Goal: Navigation & Orientation: Find specific page/section

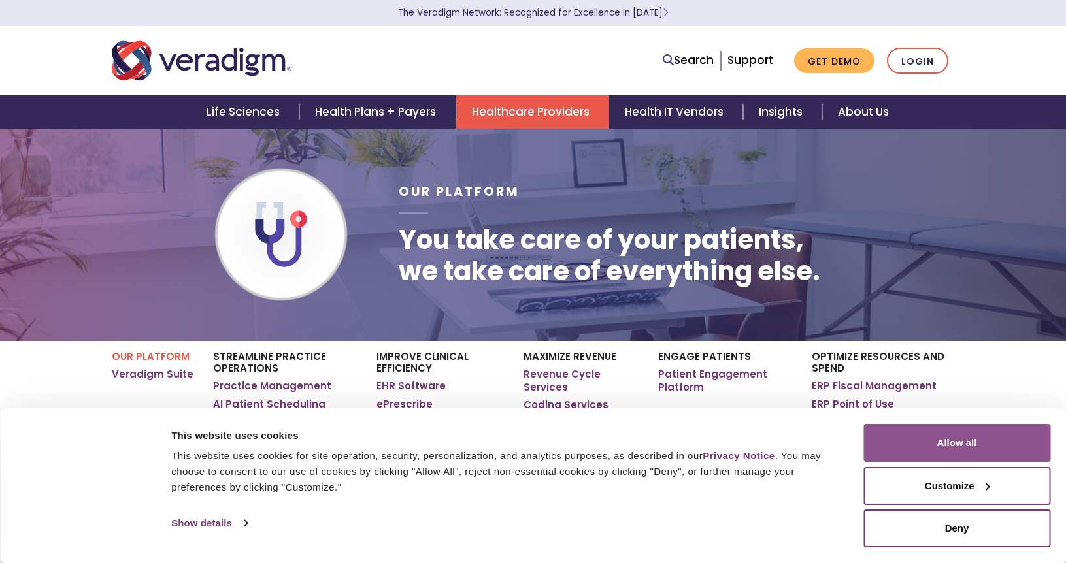
click at [899, 438] on button "Allow all" at bounding box center [956, 443] width 187 height 38
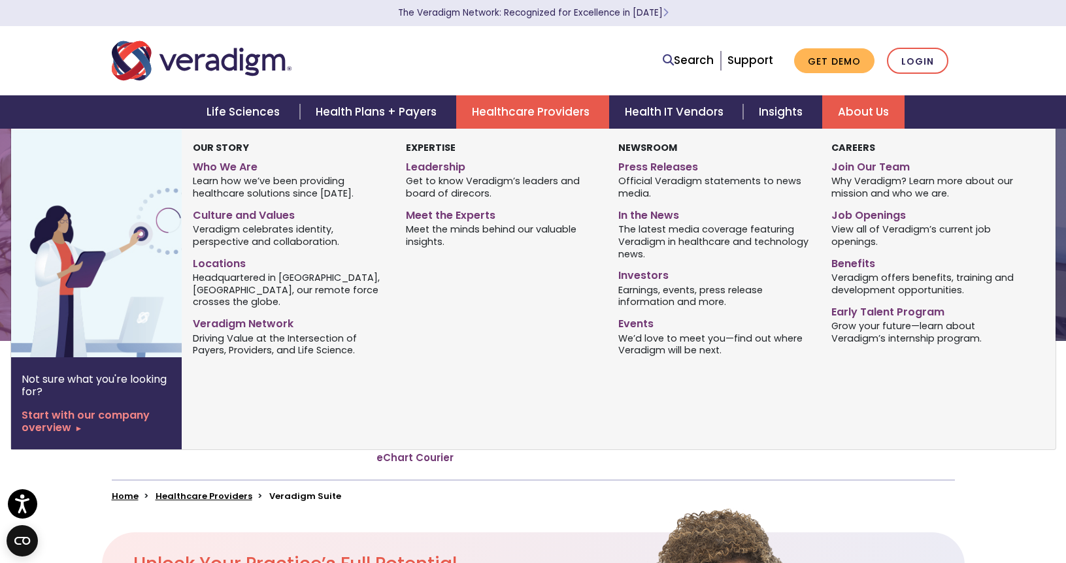
click at [864, 107] on link "About Us" at bounding box center [863, 111] width 82 height 33
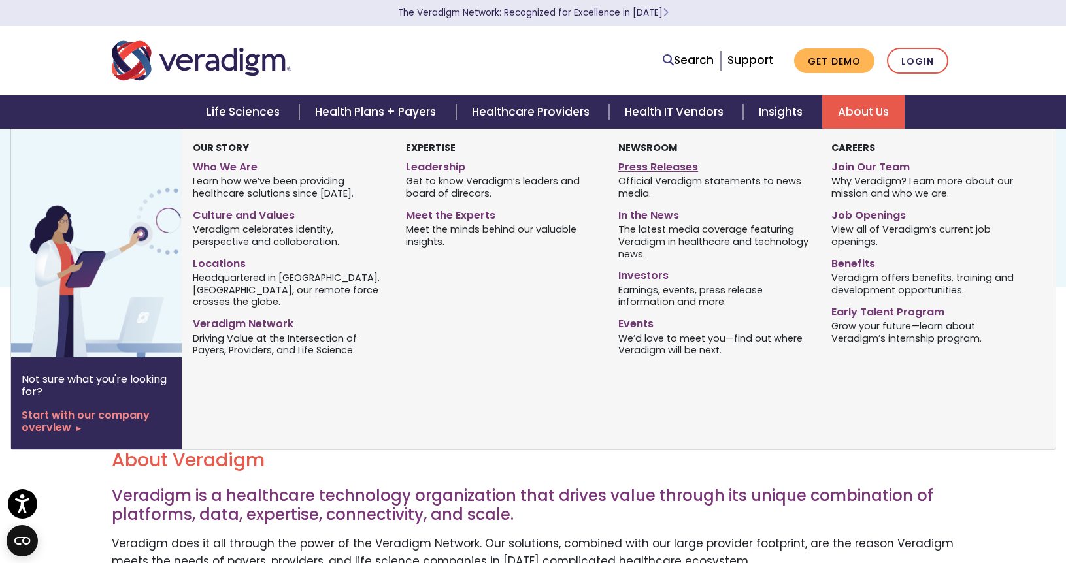
click at [669, 169] on link "Press Releases" at bounding box center [714, 165] width 193 height 19
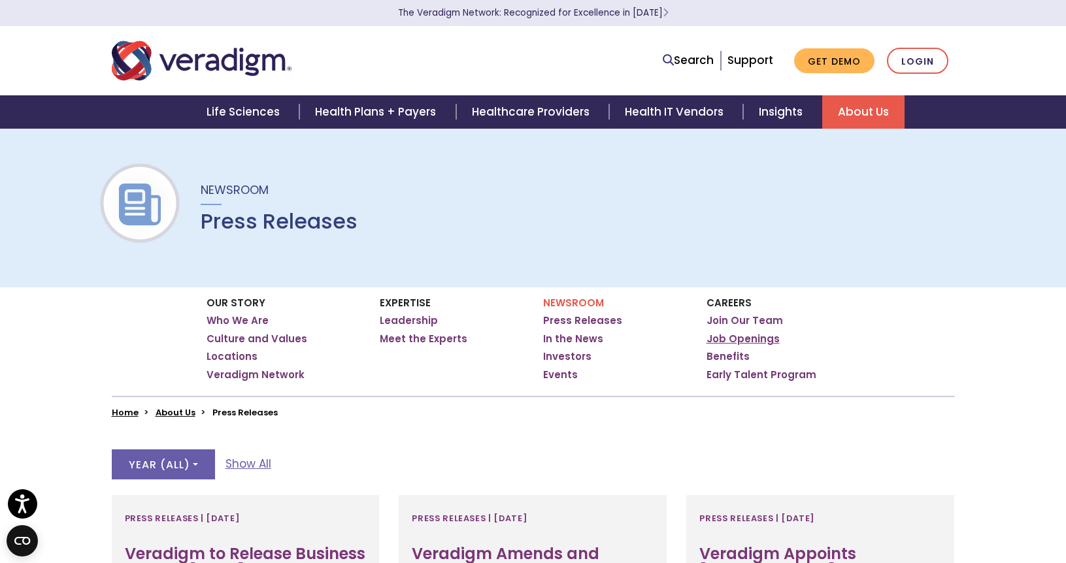
click at [733, 339] on link "Job Openings" at bounding box center [743, 339] width 73 height 13
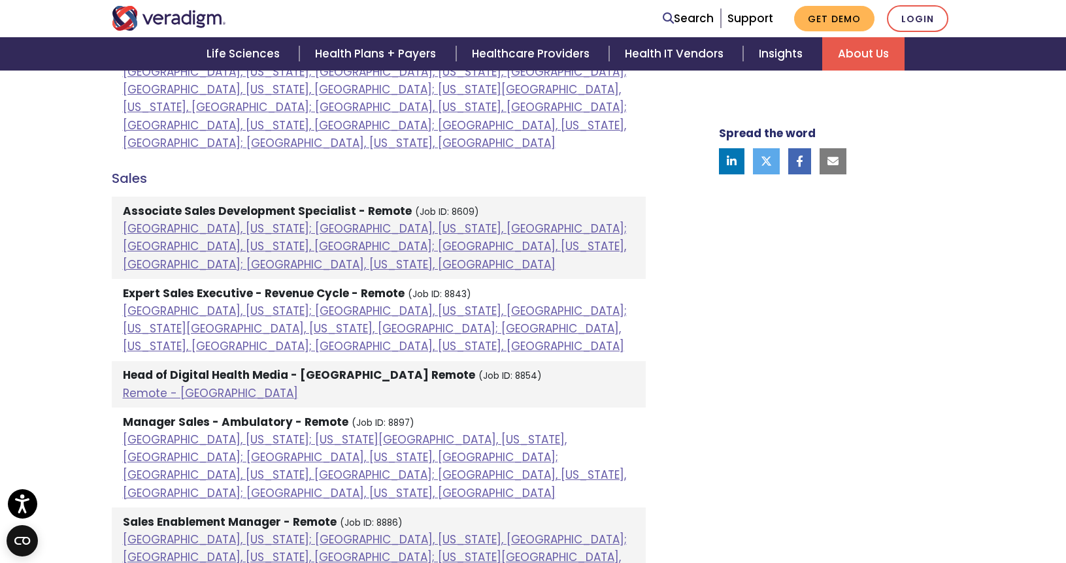
scroll to position [1168, 0]
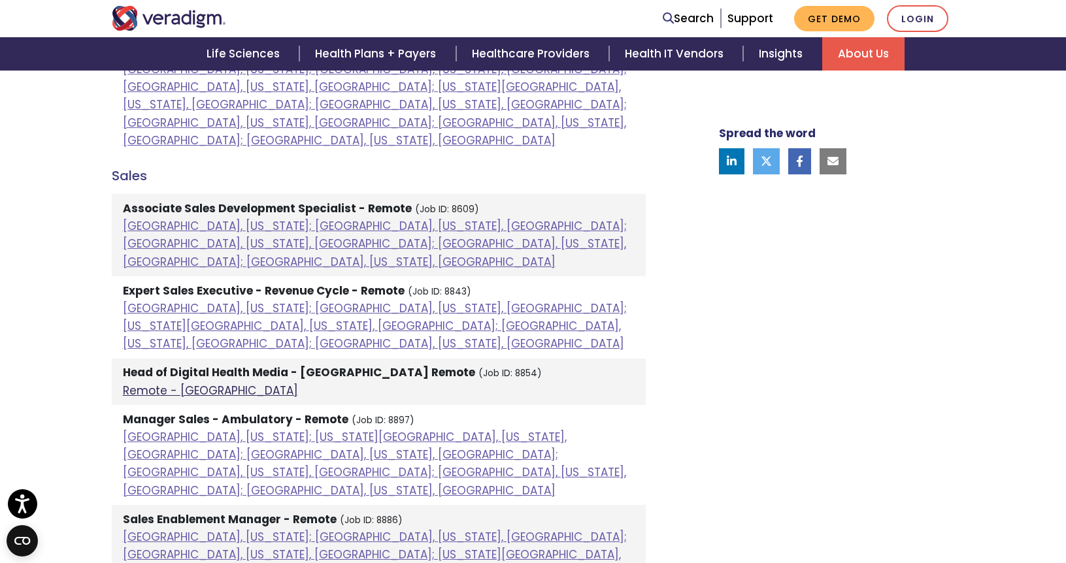
click at [165, 383] on link "Remote - [GEOGRAPHIC_DATA]" at bounding box center [210, 391] width 175 height 16
